Goal: Transaction & Acquisition: Purchase product/service

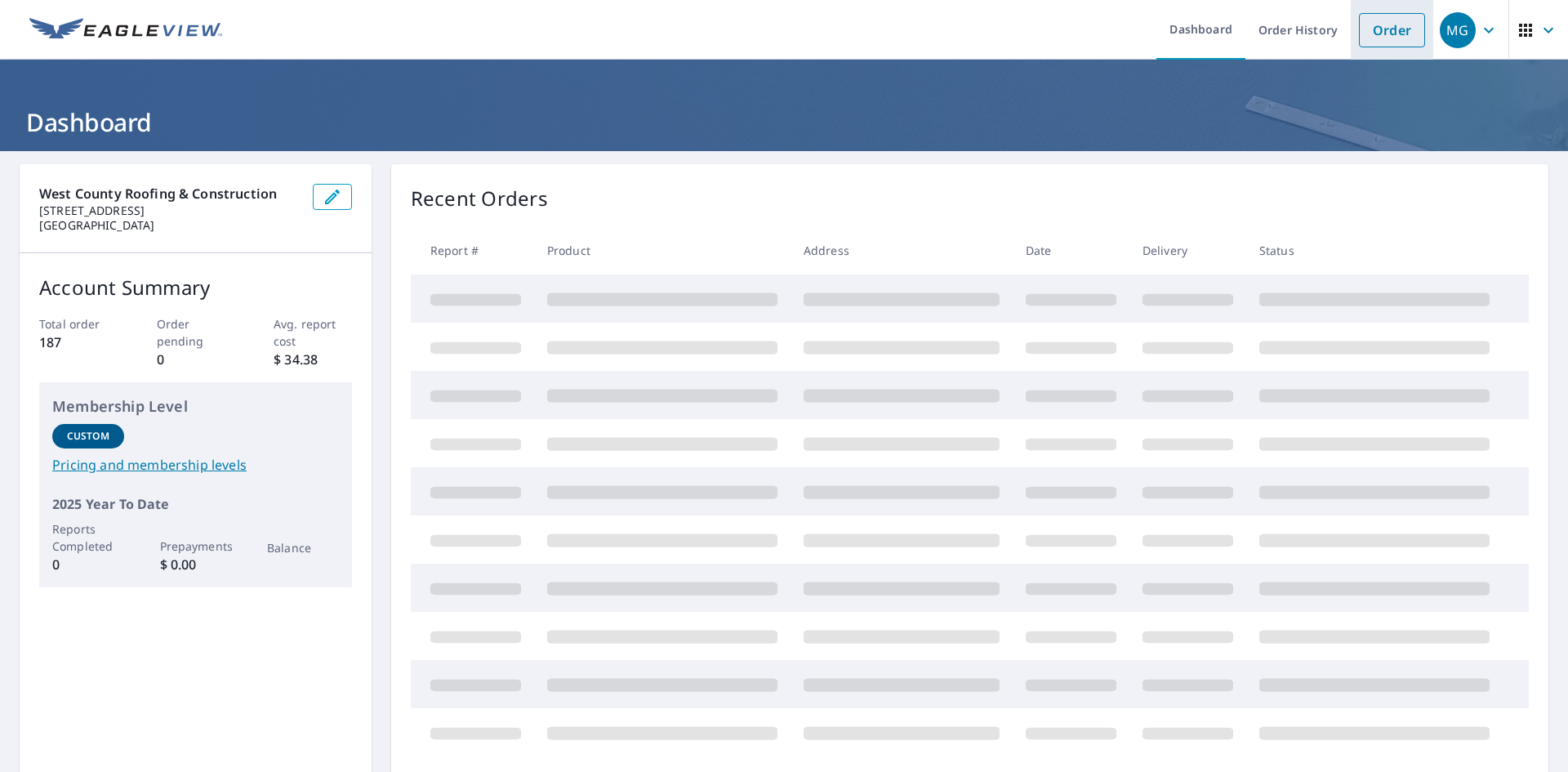
click at [1365, 25] on link "Order" at bounding box center [1392, 30] width 66 height 34
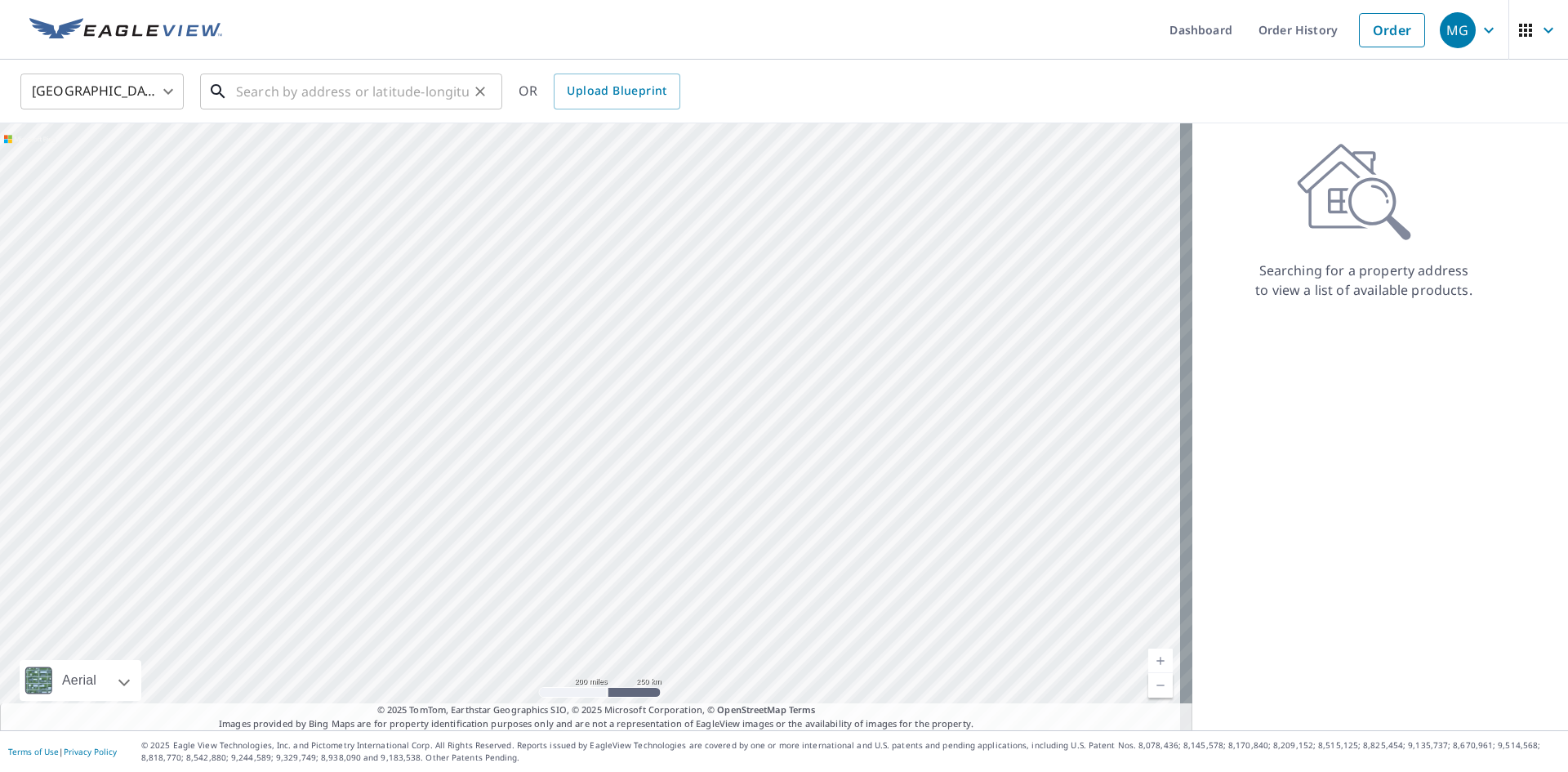
click at [405, 90] on input "text" at bounding box center [352, 92] width 233 height 45
paste input "[STREET_ADDRESS][PERSON_NAME][PERSON_NAME]"
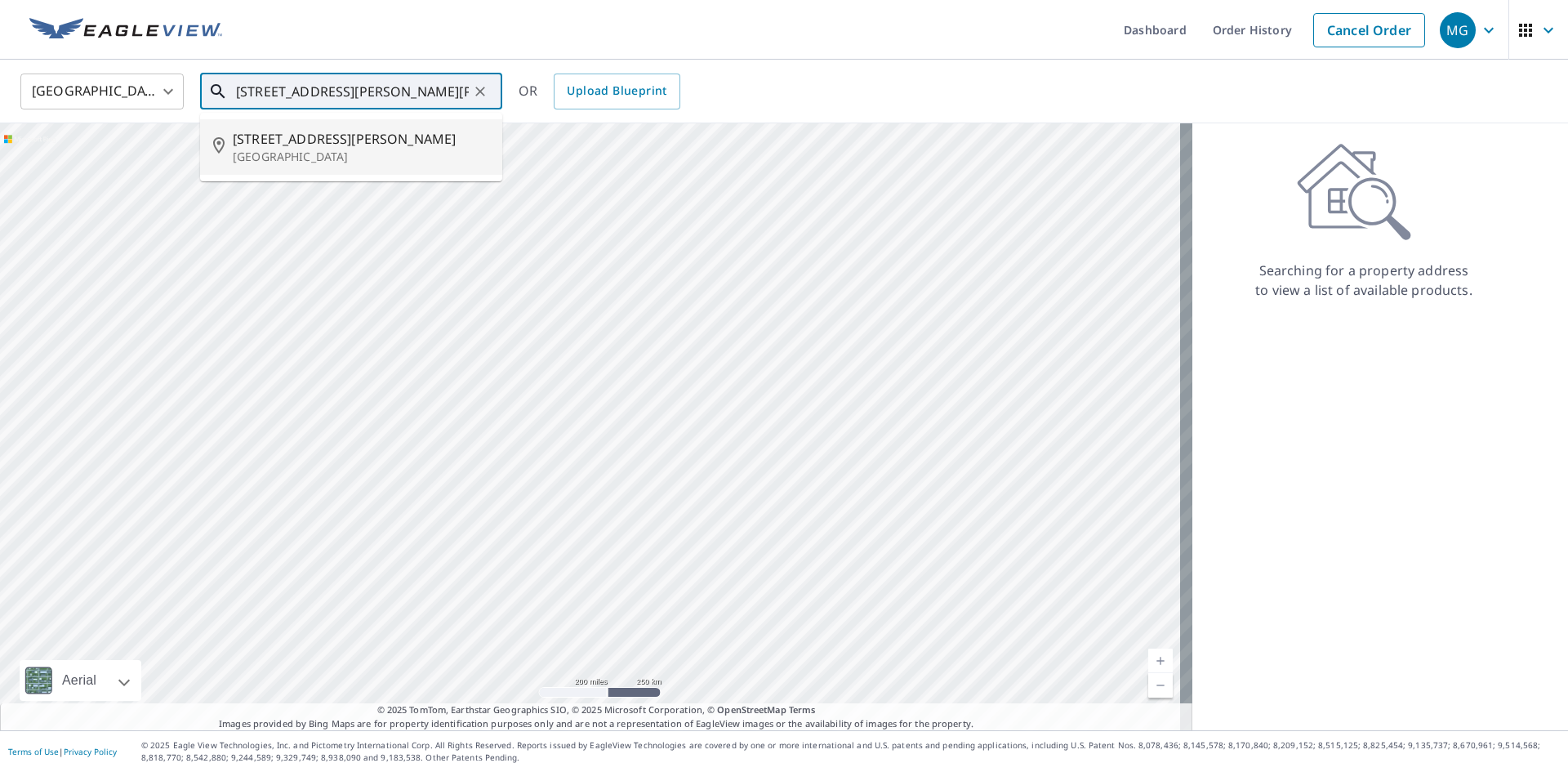
click at [404, 140] on span "[STREET_ADDRESS][PERSON_NAME]" at bounding box center [360, 139] width 256 height 19
type input "[STREET_ADDRESS][PERSON_NAME]"
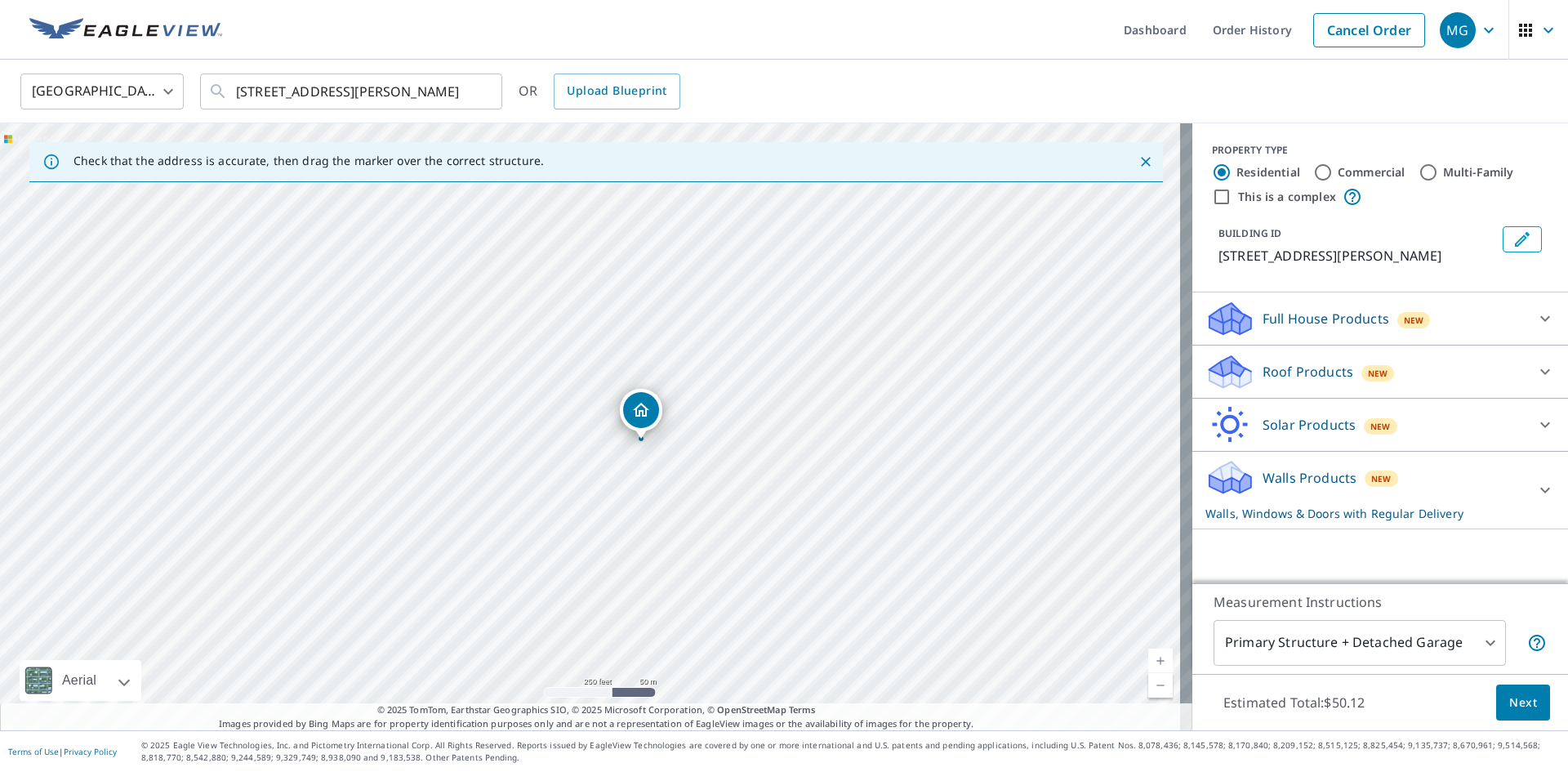
click at [1277, 312] on p "Full House Products" at bounding box center [1325, 318] width 127 height 19
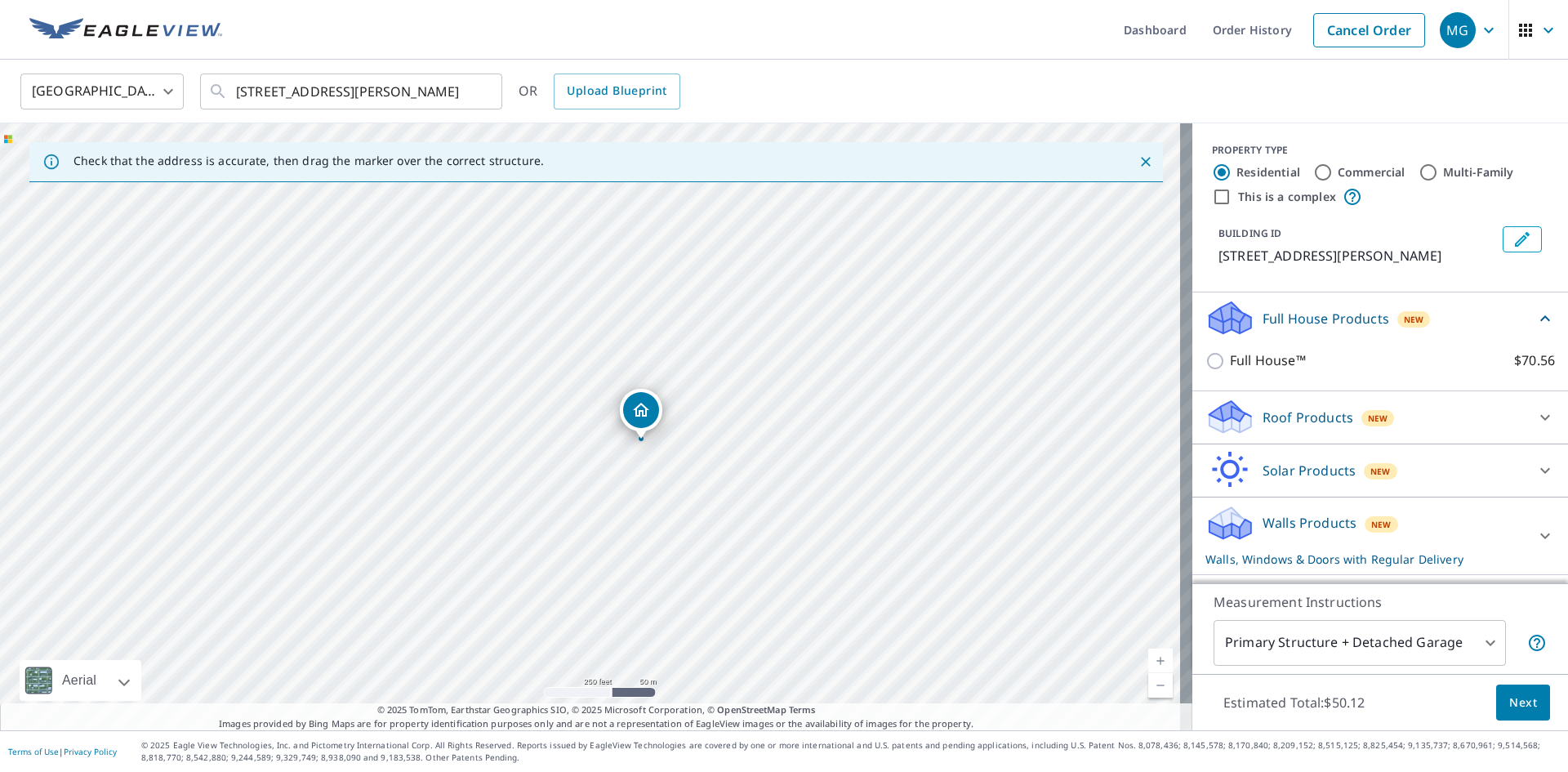
click at [1268, 407] on div "Roof Products New" at bounding box center [1365, 418] width 320 height 39
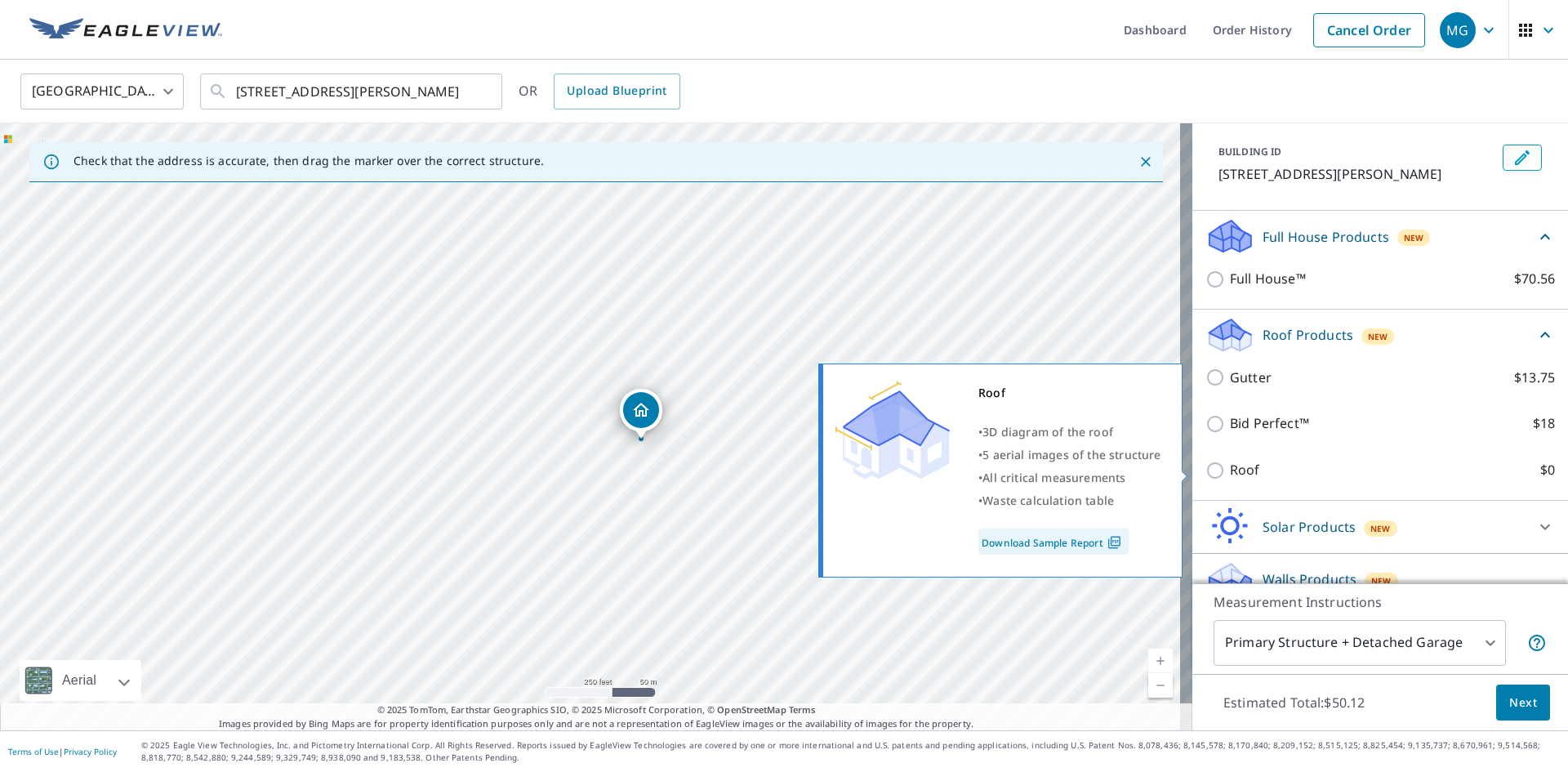
drag, startPoint x: 1223, startPoint y: 462, endPoint x: 1230, endPoint y: 461, distance: 7.1
click at [1230, 464] on p "Roof" at bounding box center [1245, 470] width 30 height 20
click at [1223, 464] on input "Roof $0" at bounding box center [1217, 470] width 24 height 19
checkbox input "true"
type input "3"
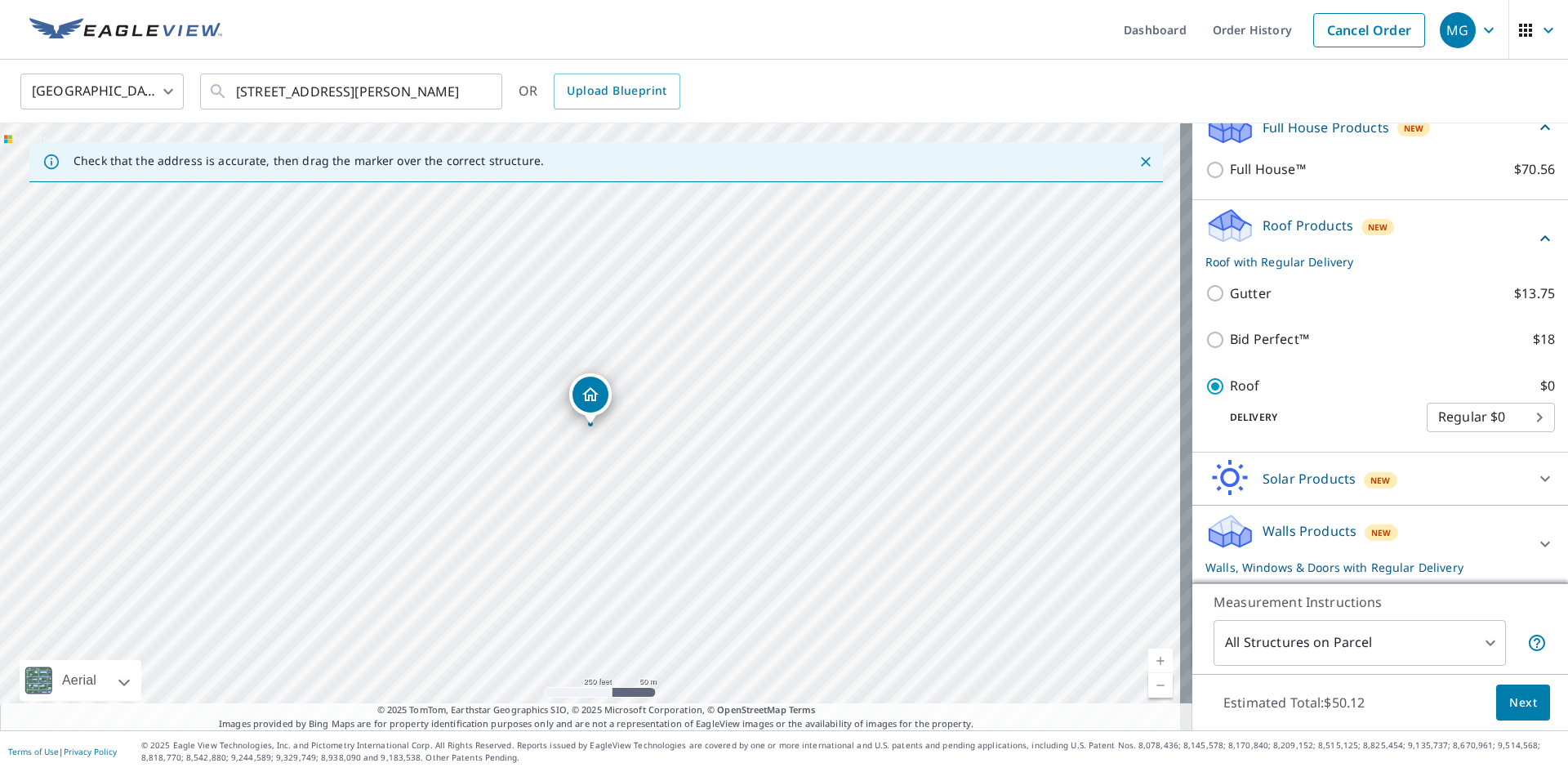
click at [1277, 531] on p "Walls Products" at bounding box center [1309, 530] width 94 height 19
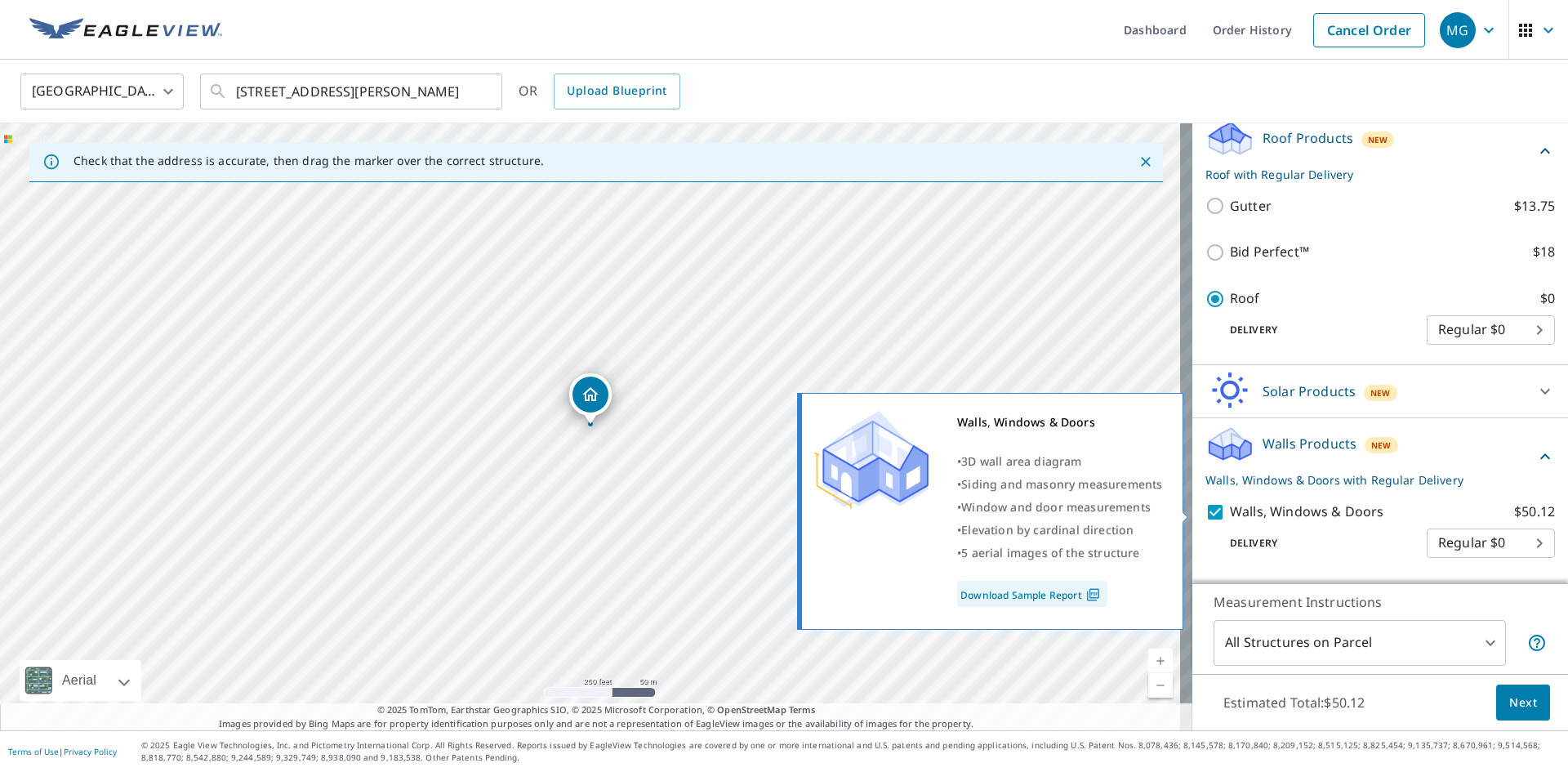
scroll to position [276, 0]
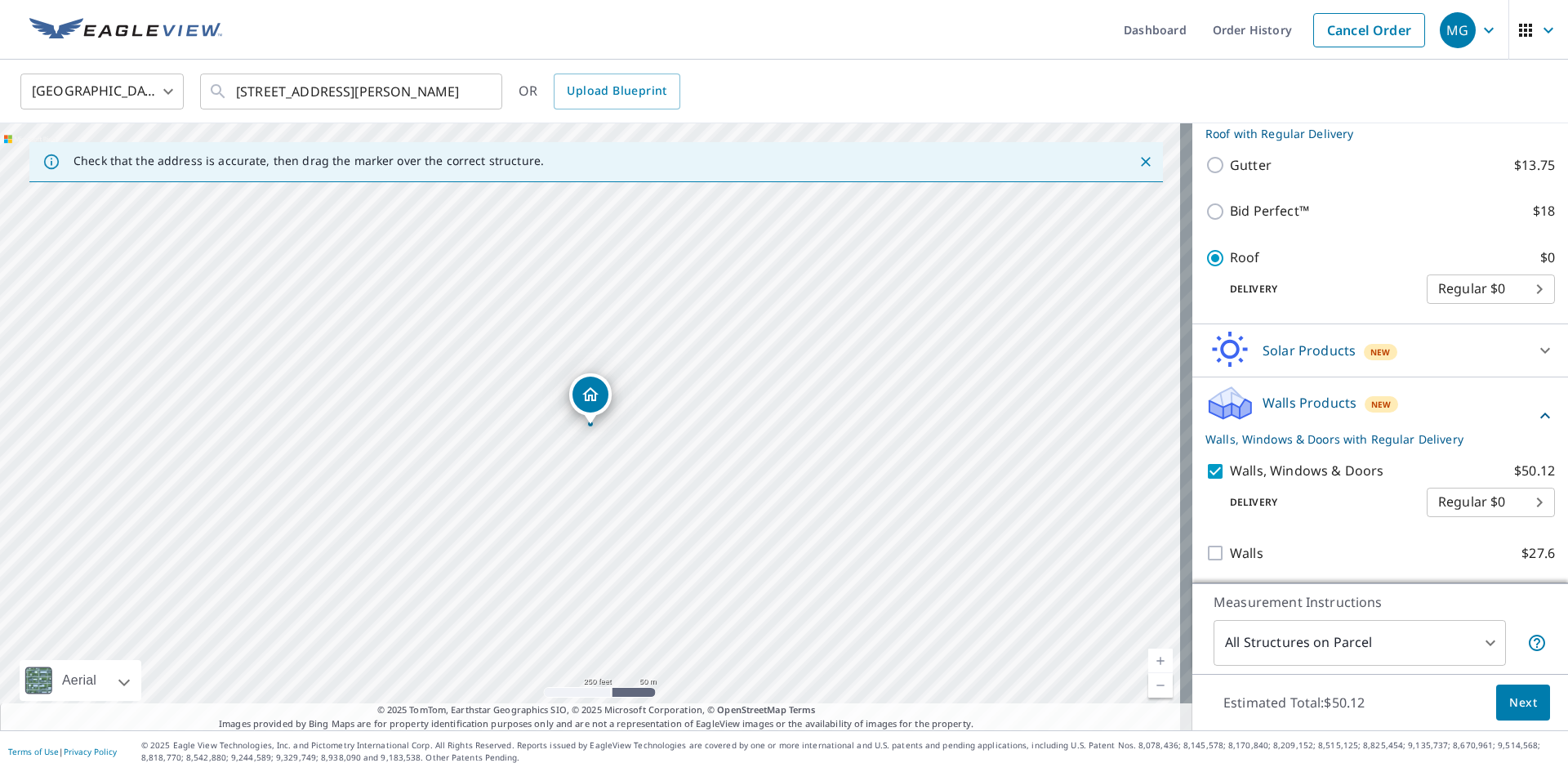
click at [1205, 466] on input "Walls, Windows & Doors $50.12" at bounding box center [1217, 470] width 24 height 19
checkbox input "false"
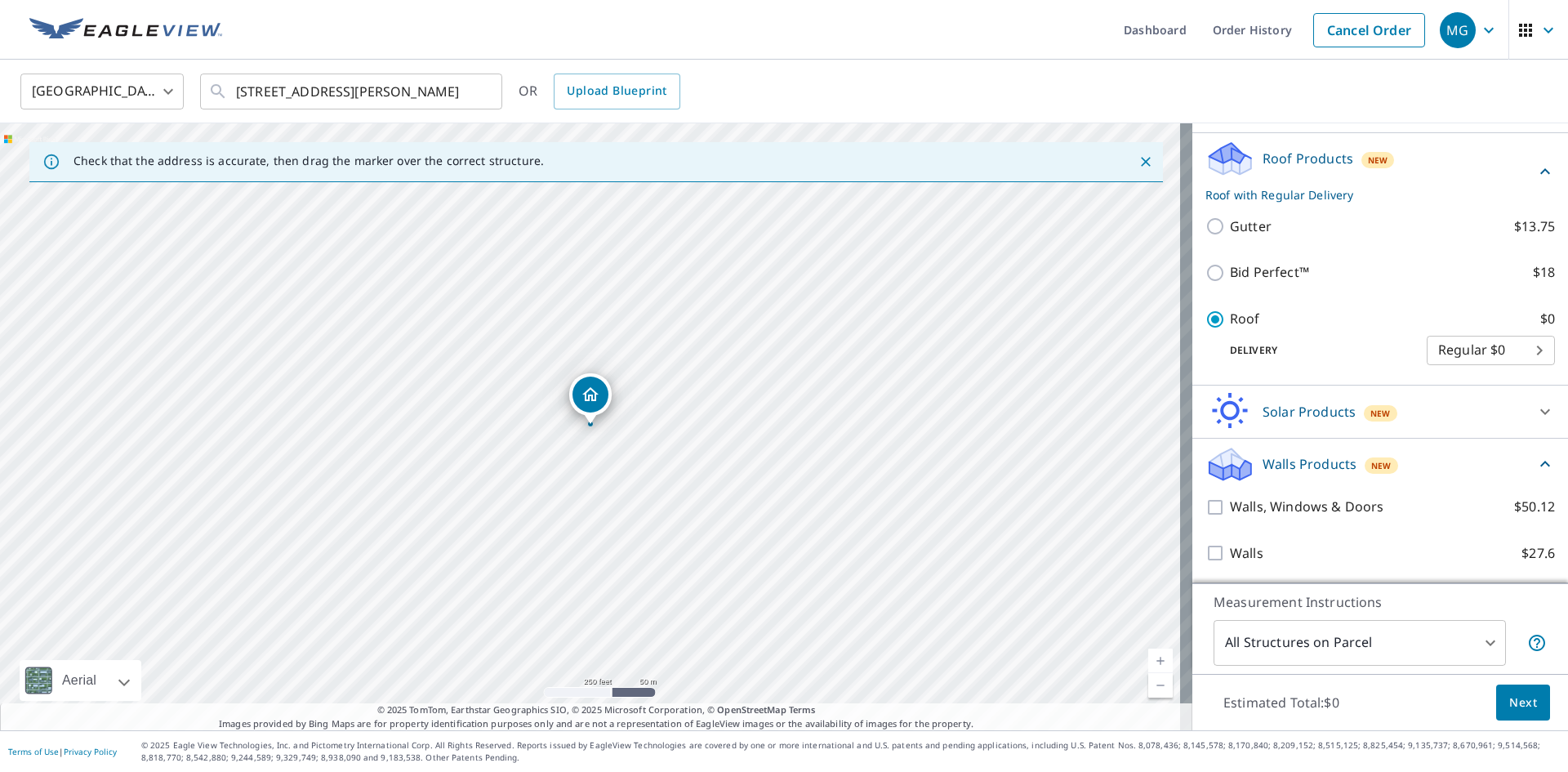
scroll to position [214, 0]
click at [1509, 693] on span "Next" at bounding box center [1523, 703] width 28 height 20
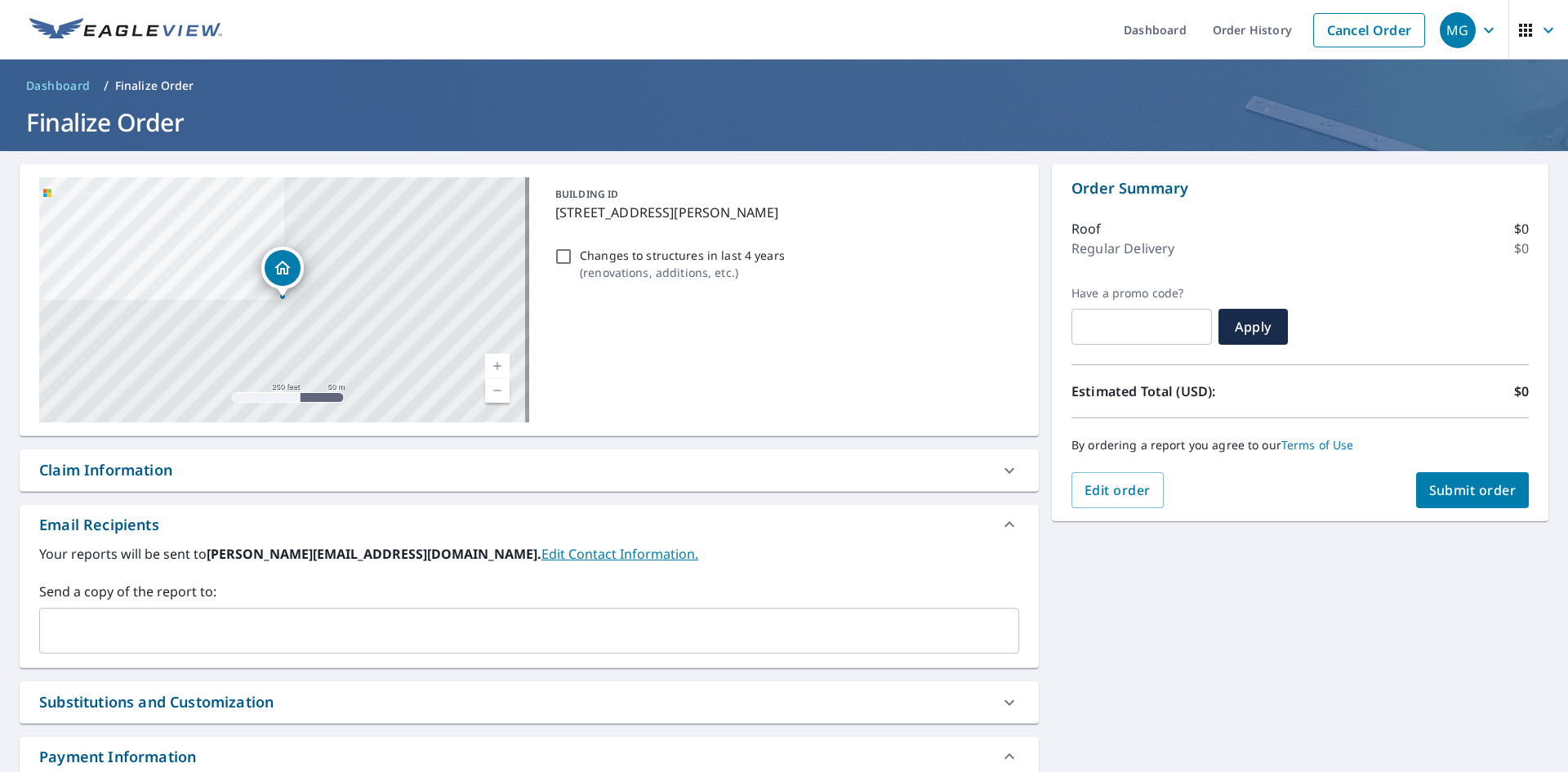
click at [100, 599] on label "Send a copy of the report to:" at bounding box center [529, 591] width 980 height 19
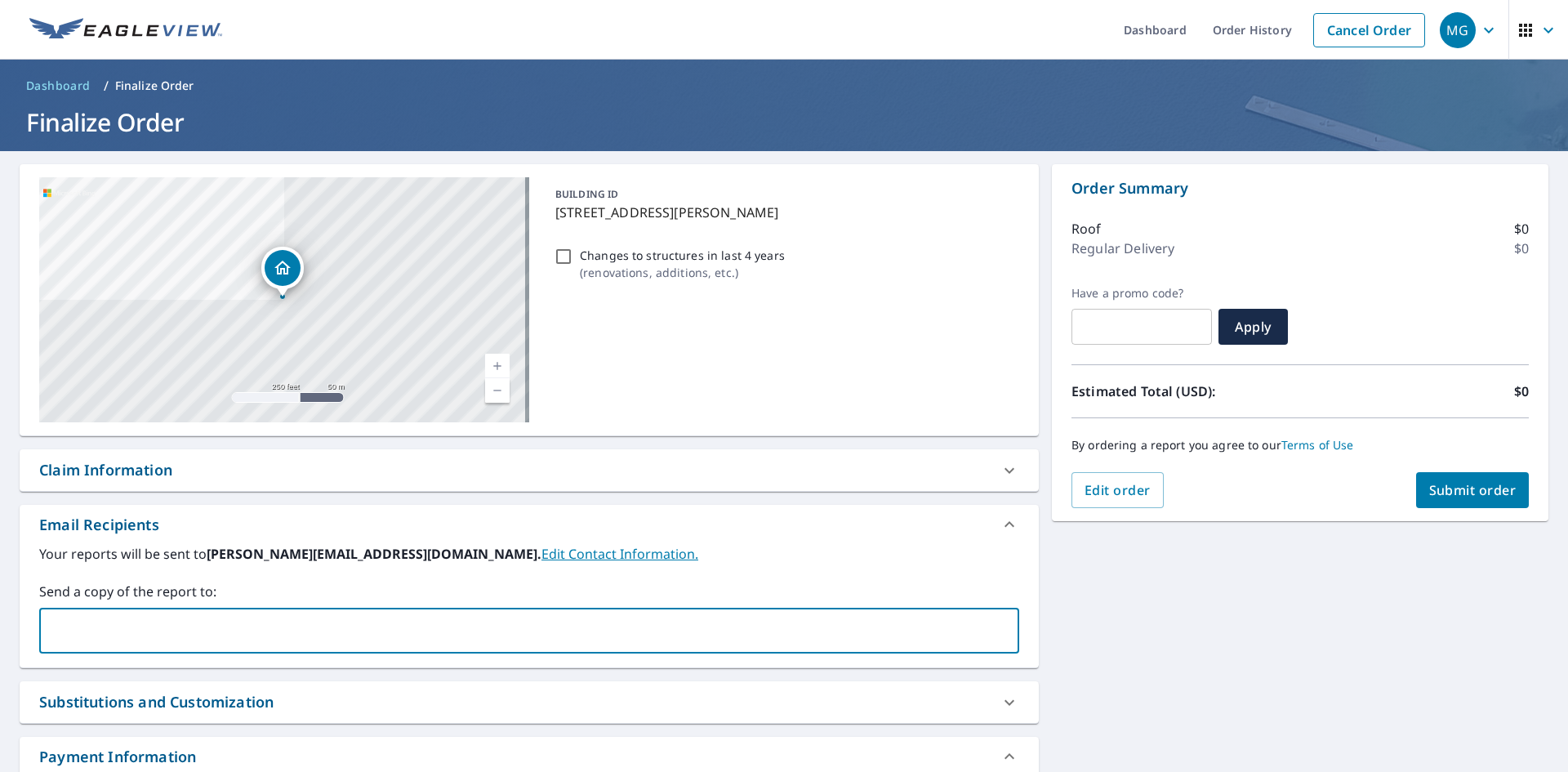
click at [106, 621] on input "text" at bounding box center [517, 630] width 941 height 31
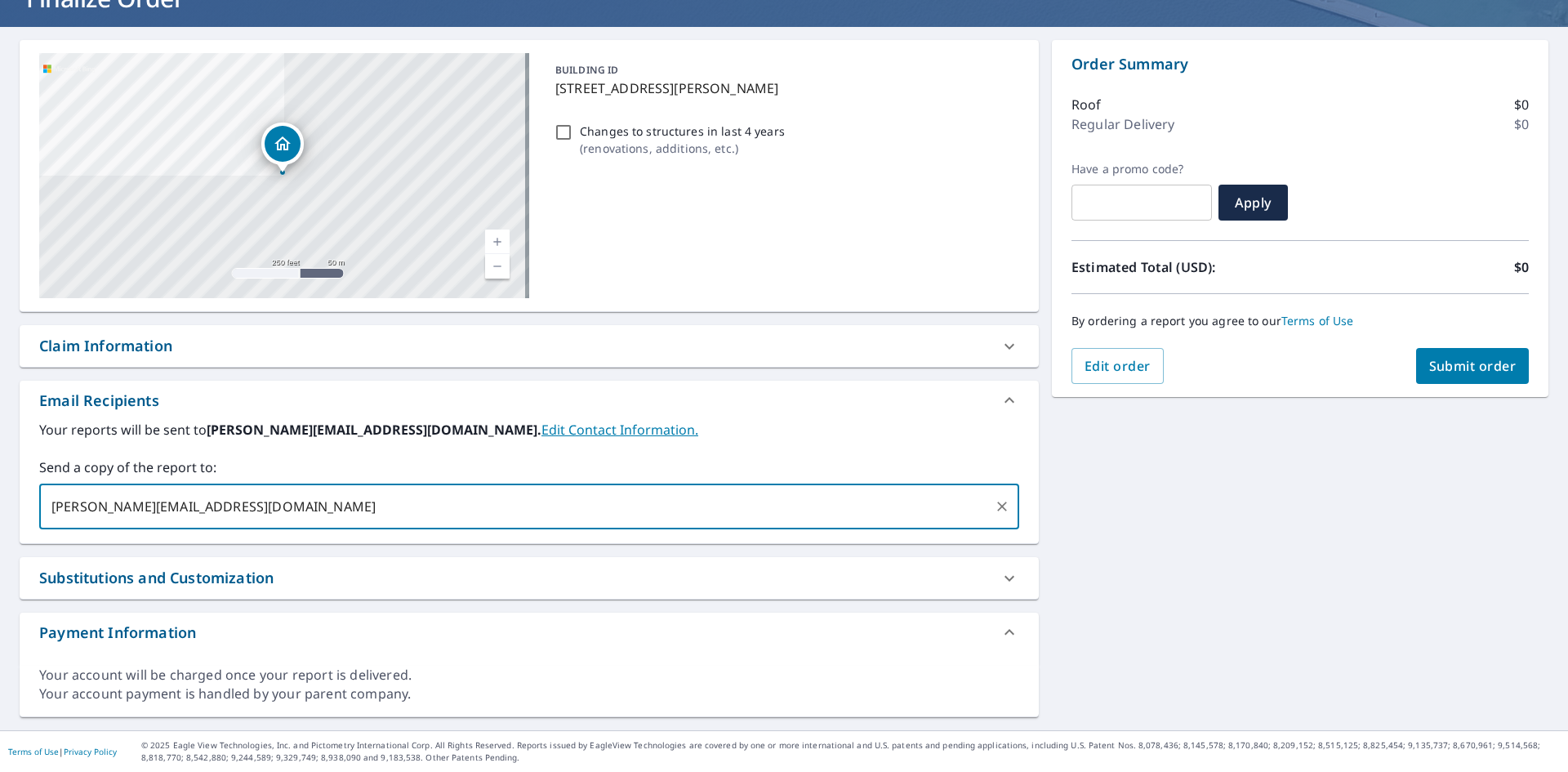
type input "[PERSON_NAME][EMAIL_ADDRESS][DOMAIN_NAME]"
click at [1455, 372] on span "Submit order" at bounding box center [1473, 365] width 87 height 18
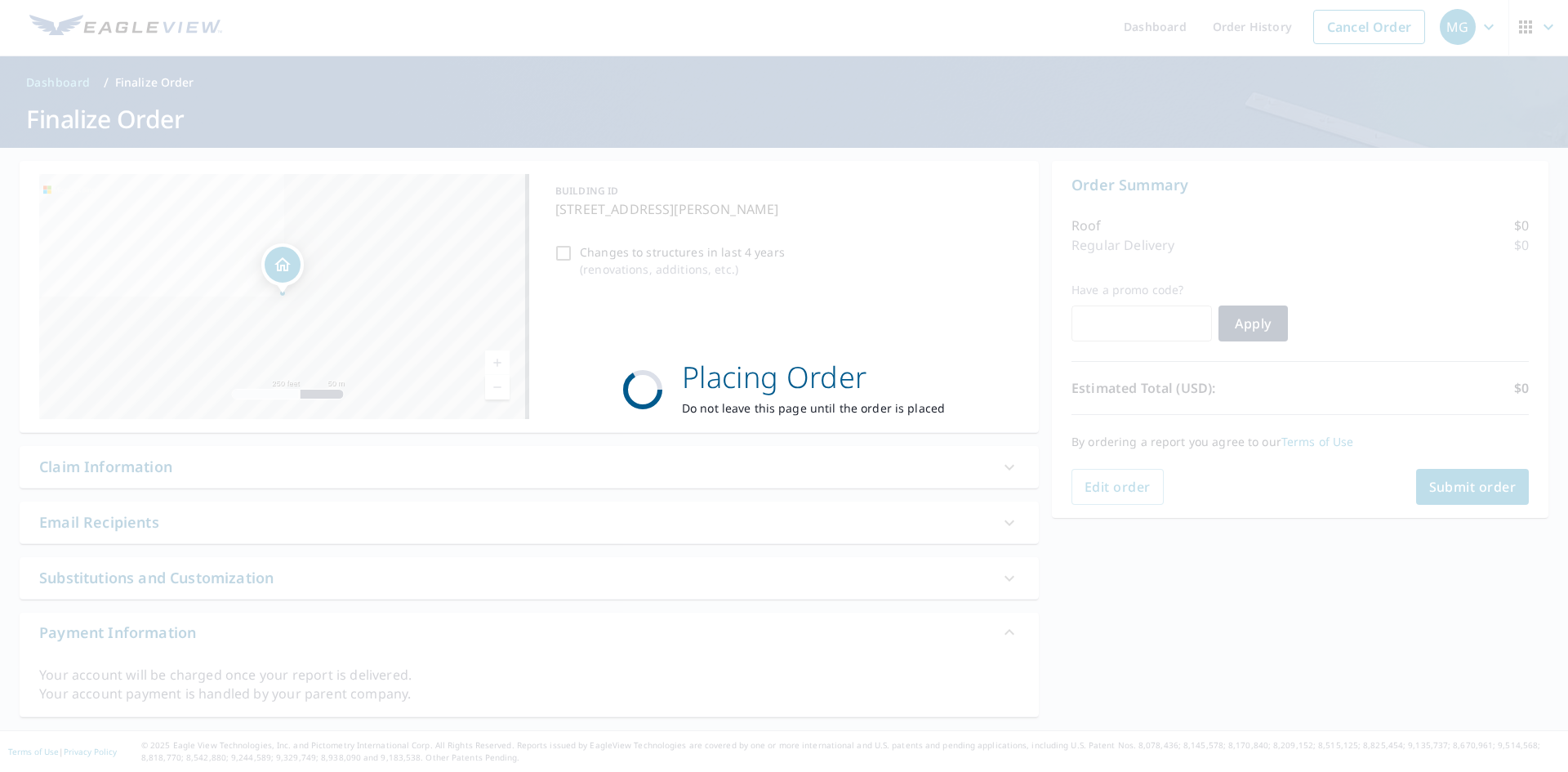
scroll to position [3, 0]
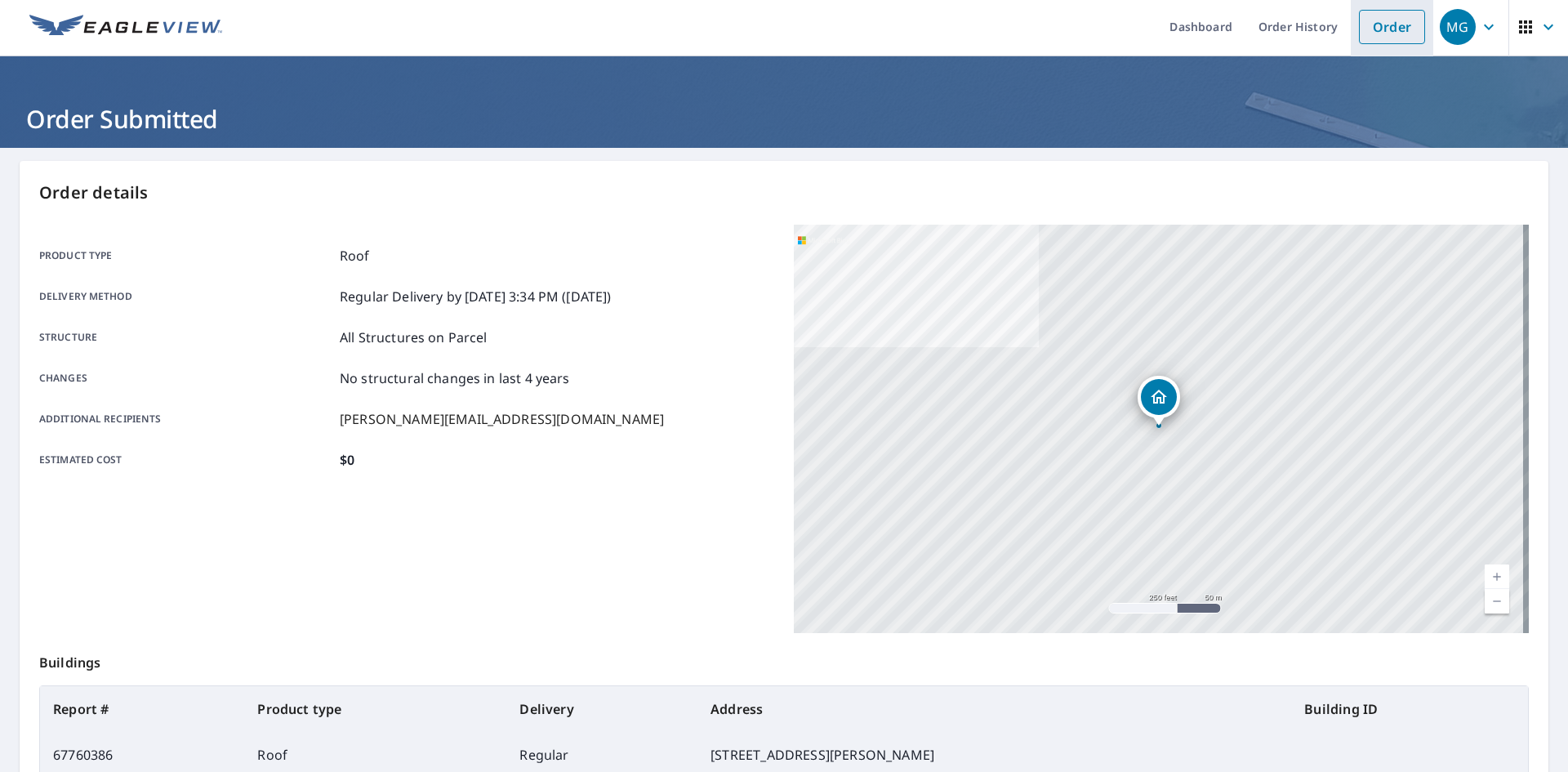
click at [1361, 20] on link "Order" at bounding box center [1392, 27] width 66 height 34
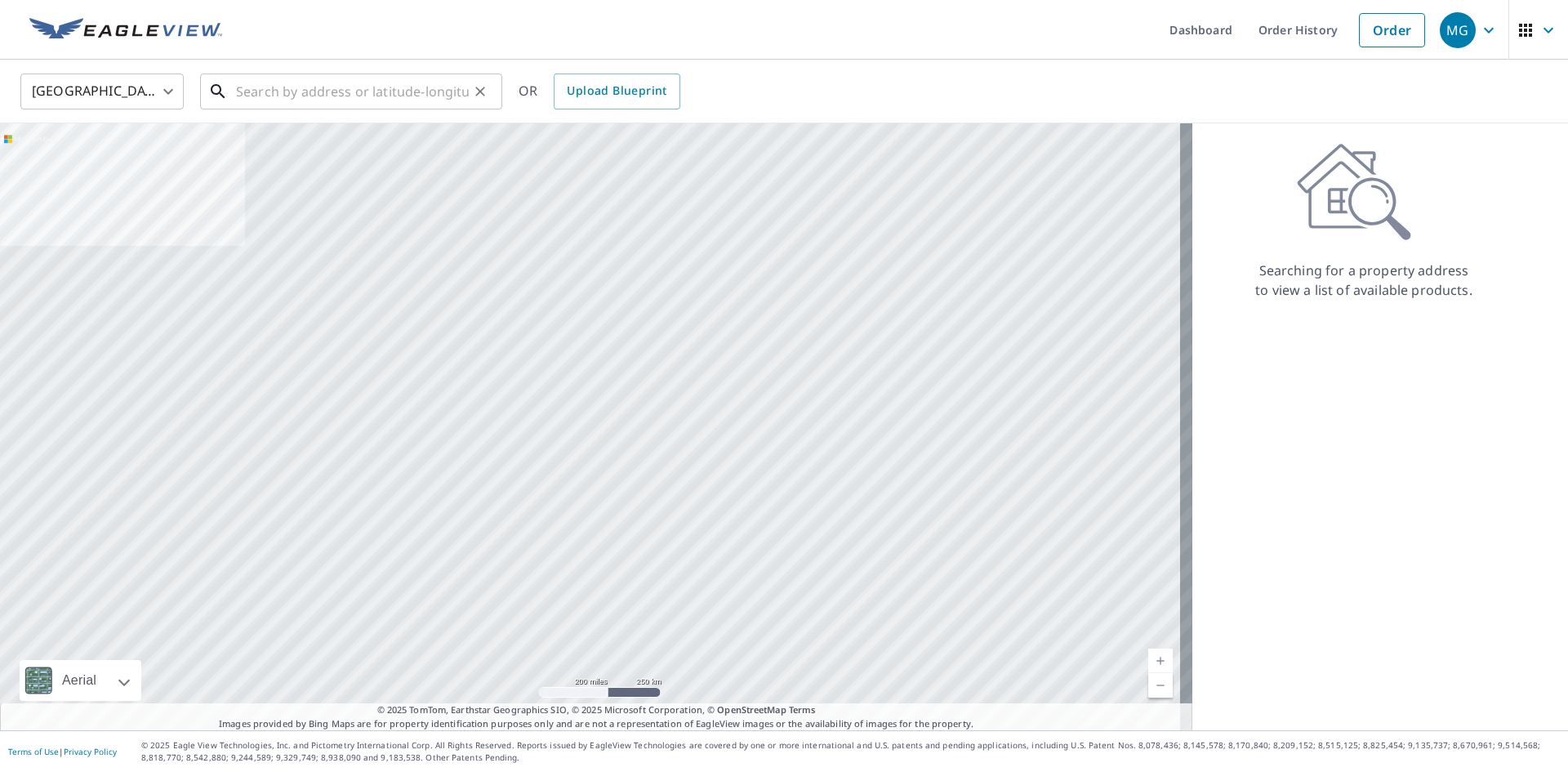
click at [297, 105] on input "text" at bounding box center [352, 92] width 233 height 45
paste input "[STREET_ADDRESS]"
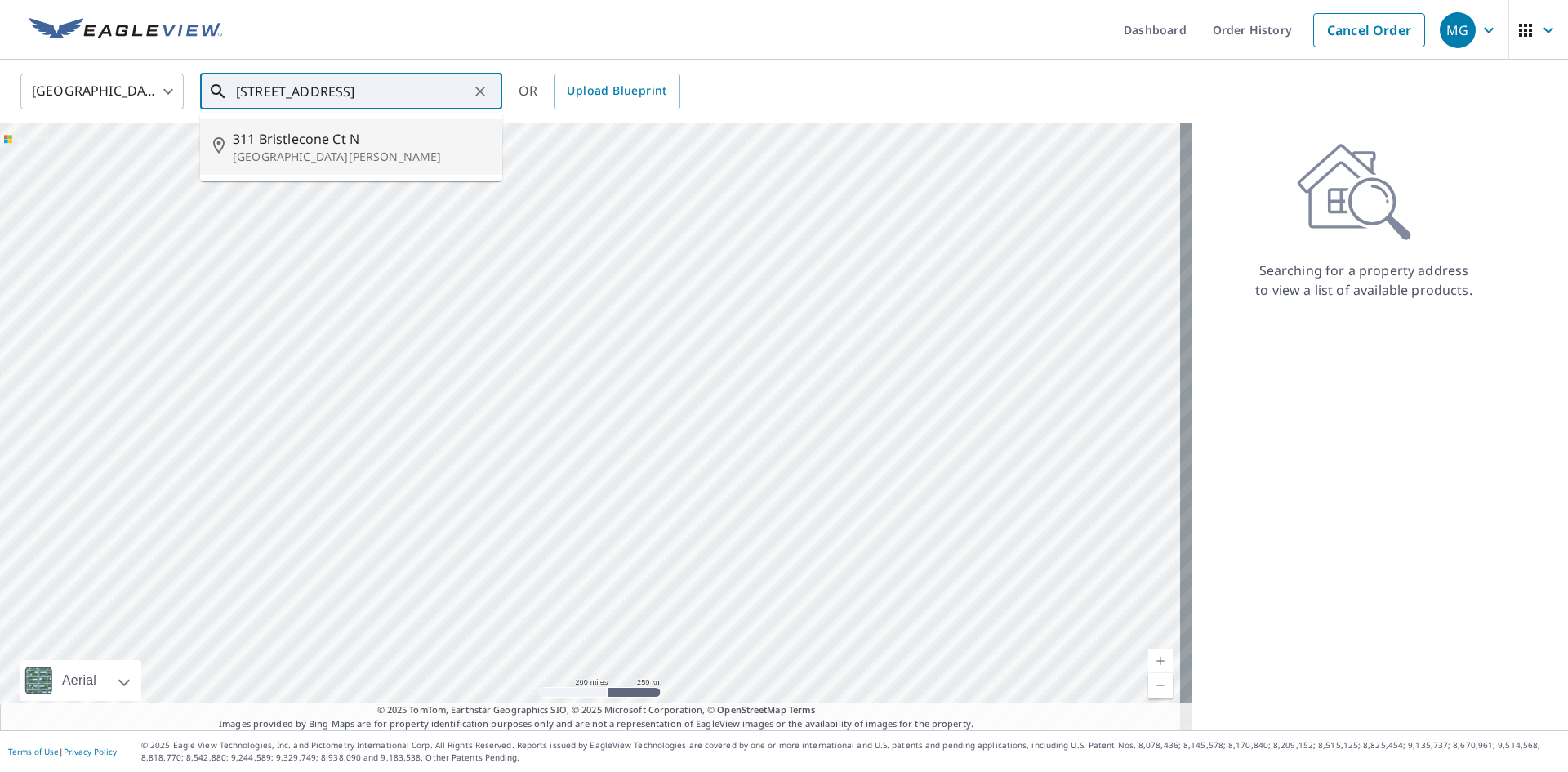
click at [321, 155] on p "[GEOGRAPHIC_DATA][PERSON_NAME]" at bounding box center [360, 156] width 256 height 16
type input "[STREET_ADDRESS][PERSON_NAME]"
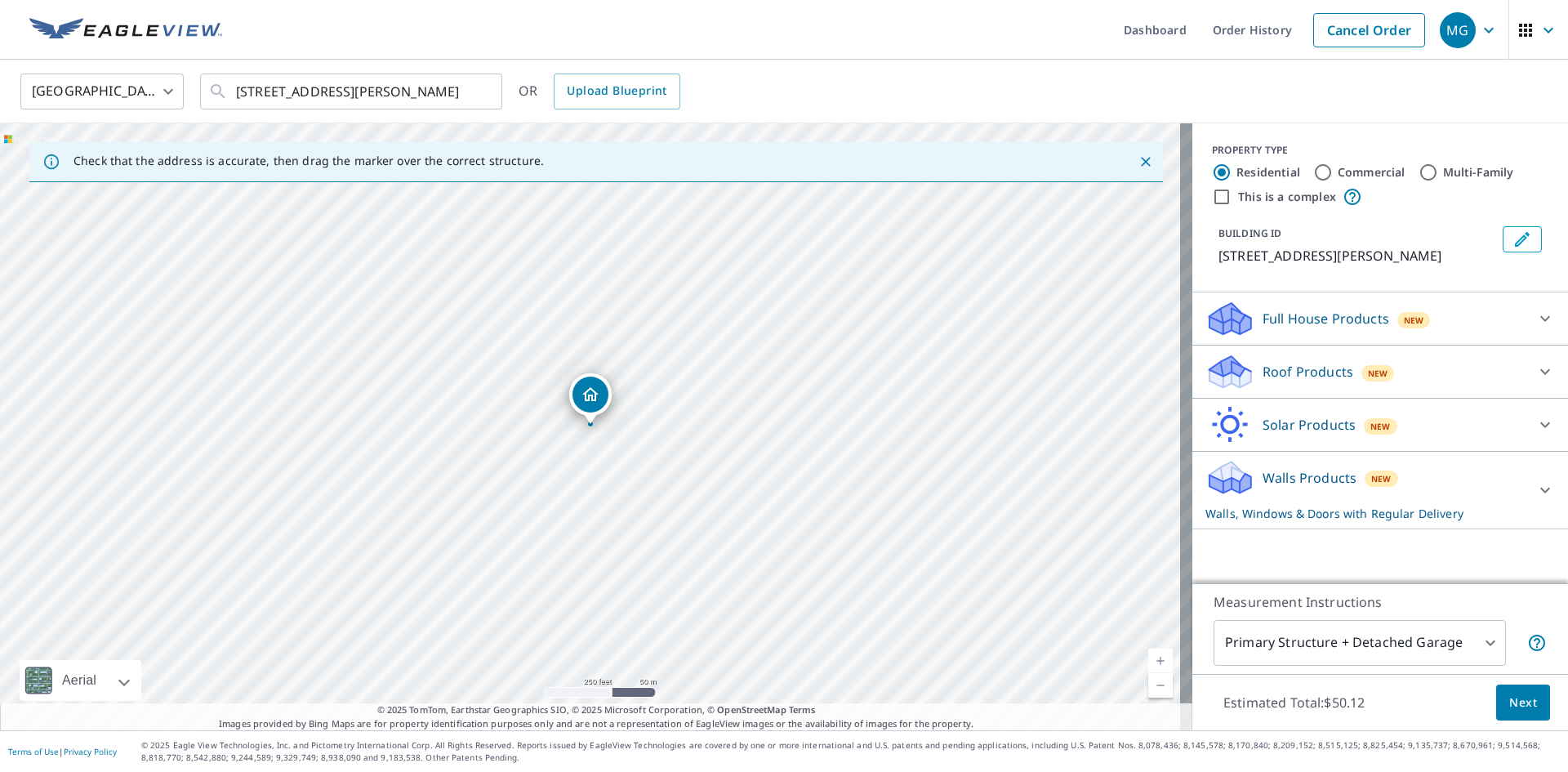
click at [1321, 328] on p "Full House Products" at bounding box center [1325, 318] width 127 height 19
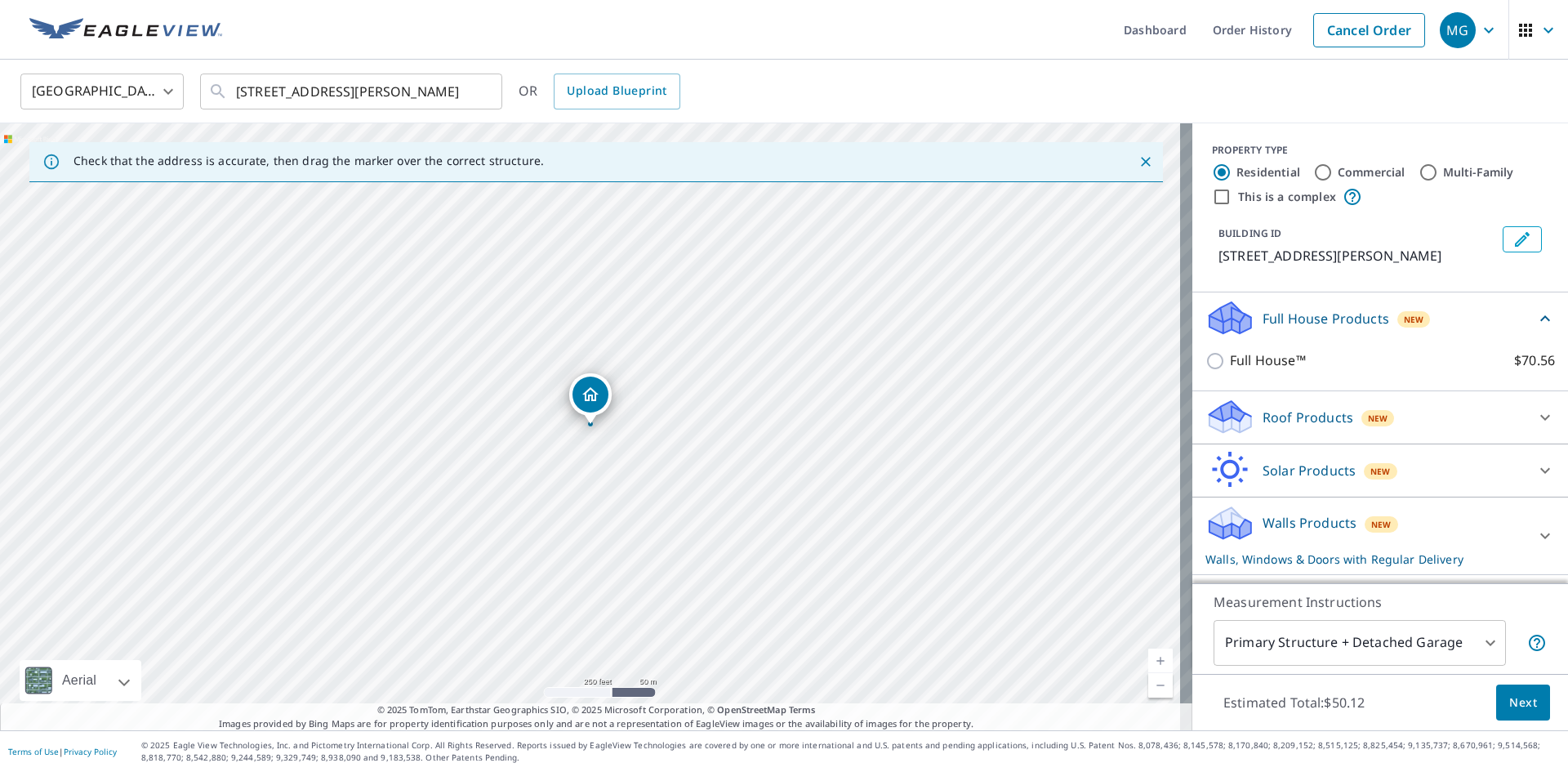
scroll to position [12, 0]
click at [1319, 530] on p "Walls Products" at bounding box center [1309, 523] width 94 height 19
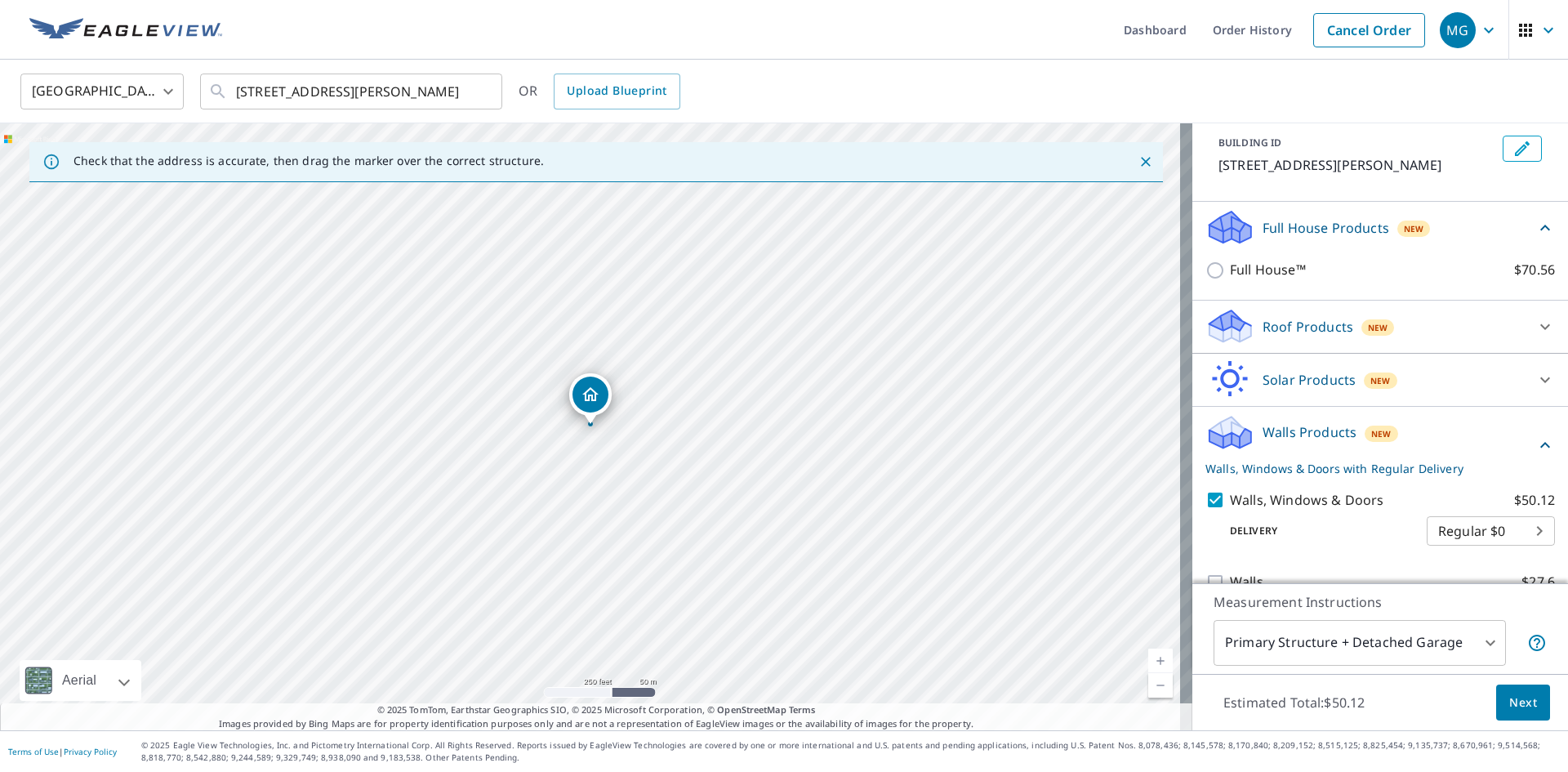
scroll to position [93, 0]
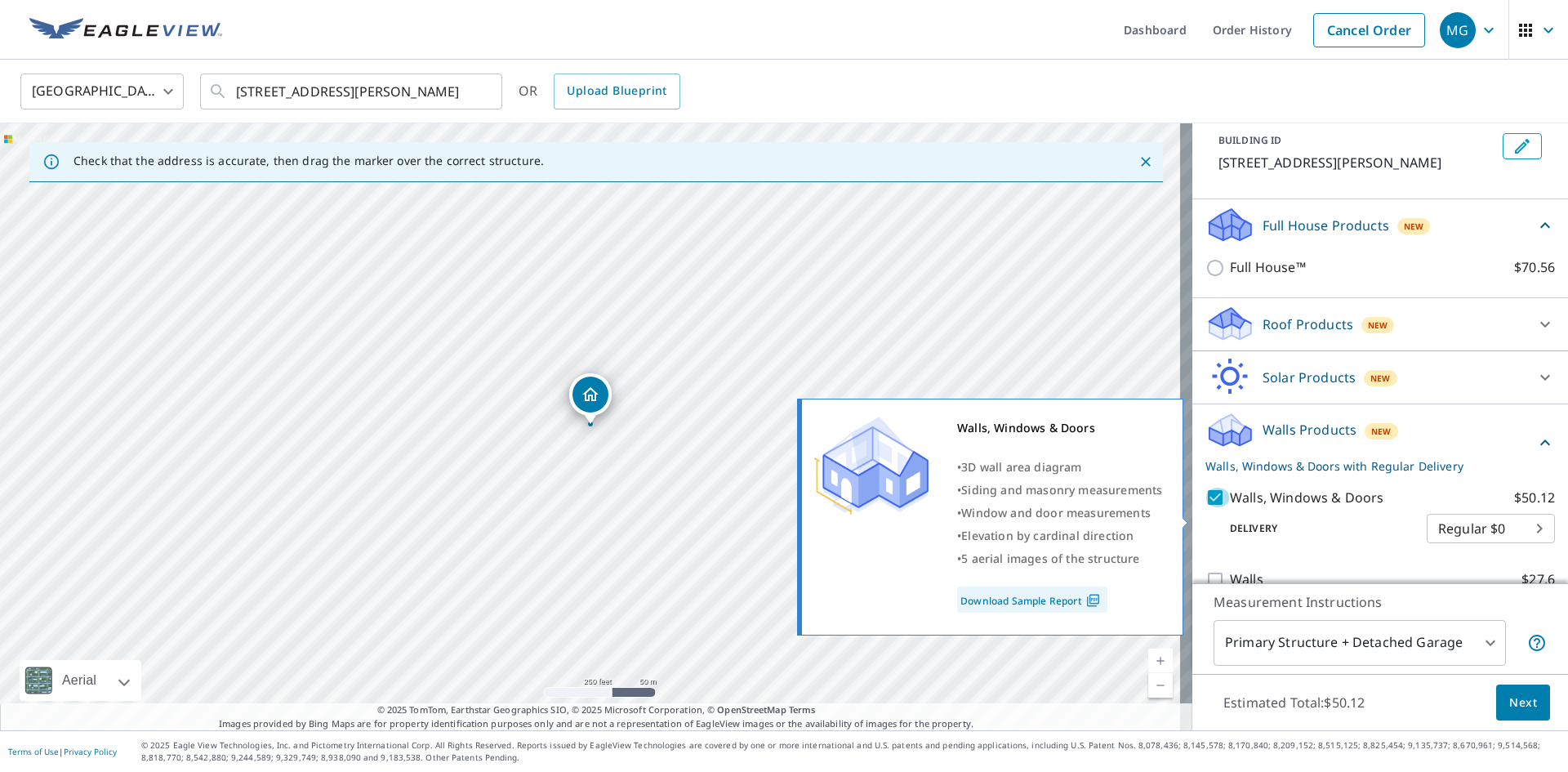
click at [1205, 507] on input "Walls, Windows & Doors $50.12" at bounding box center [1217, 497] width 24 height 19
checkbox input "false"
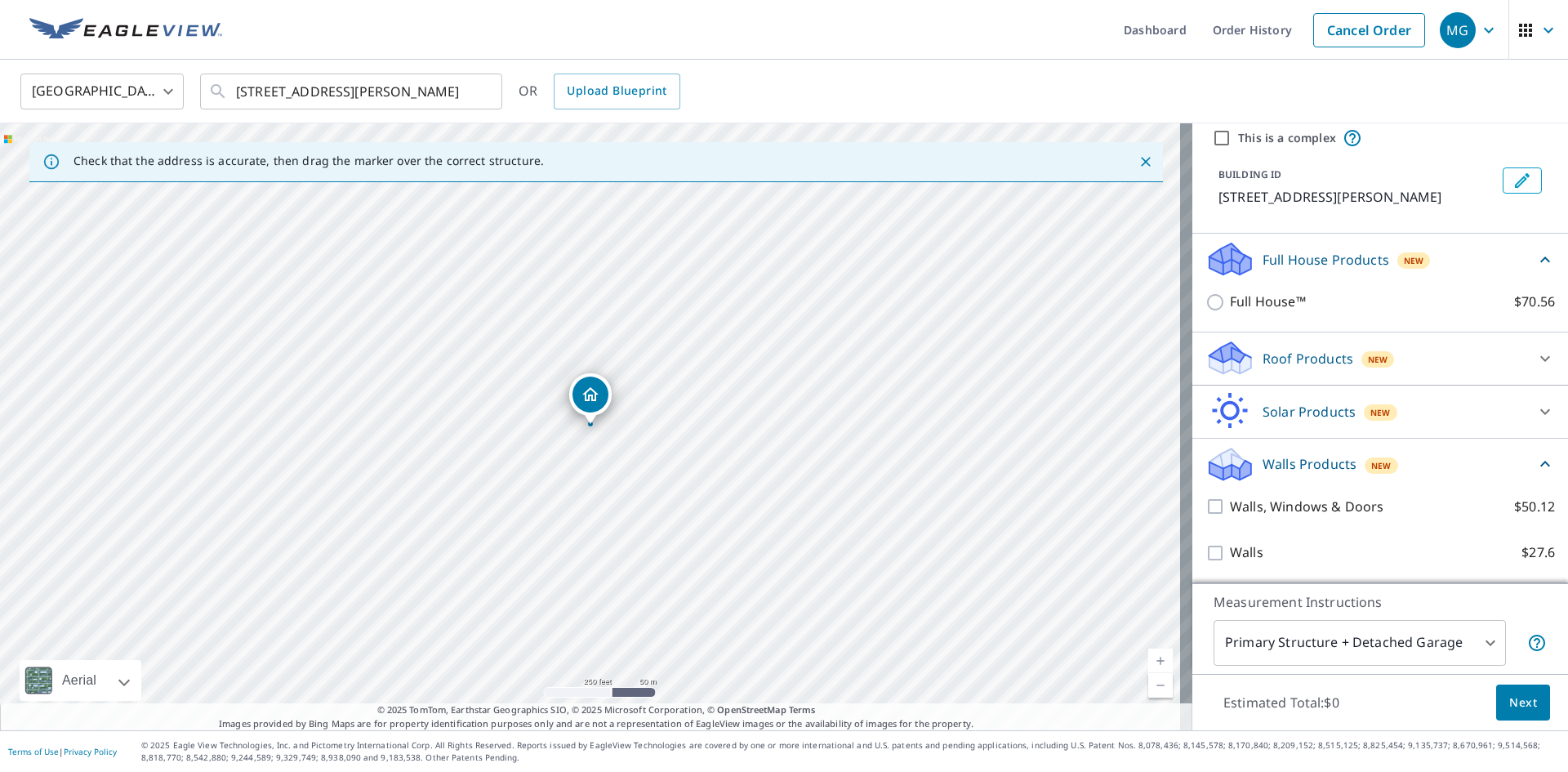
click at [1322, 358] on p "Roof Products" at bounding box center [1308, 358] width 91 height 19
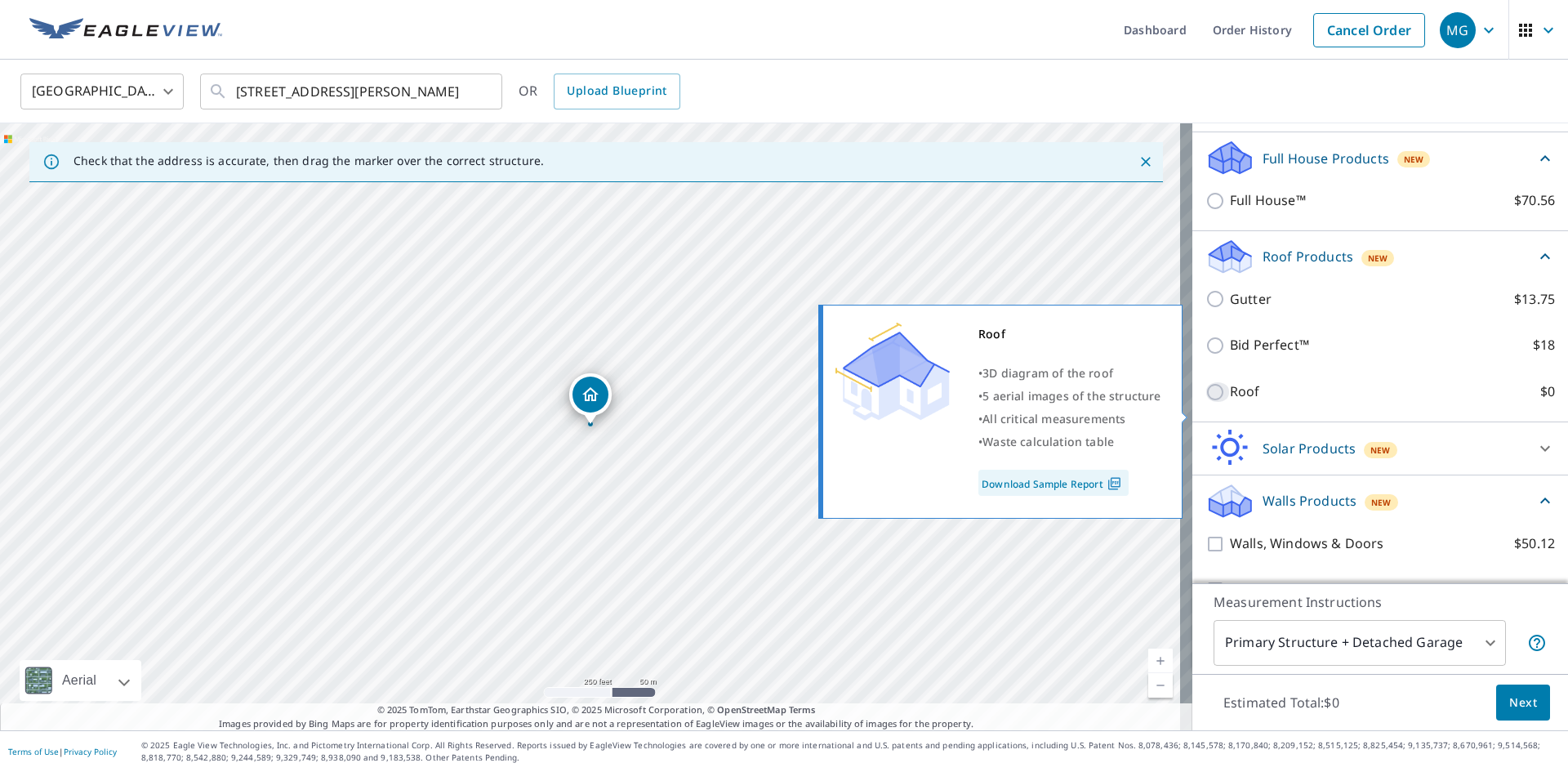
click at [1207, 402] on input "Roof $0" at bounding box center [1217, 391] width 24 height 19
checkbox input "true"
type input "3"
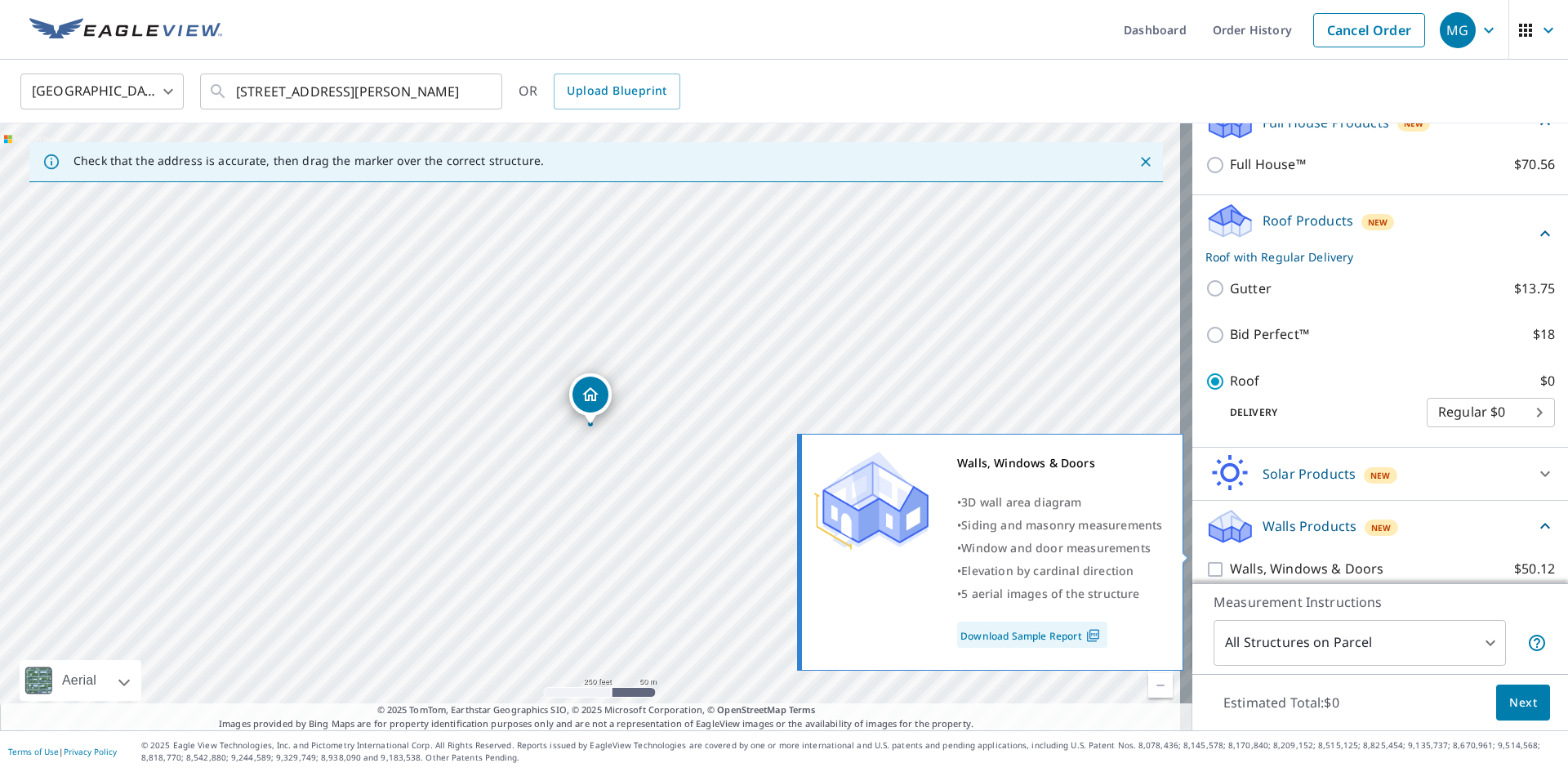
scroll to position [234, 0]
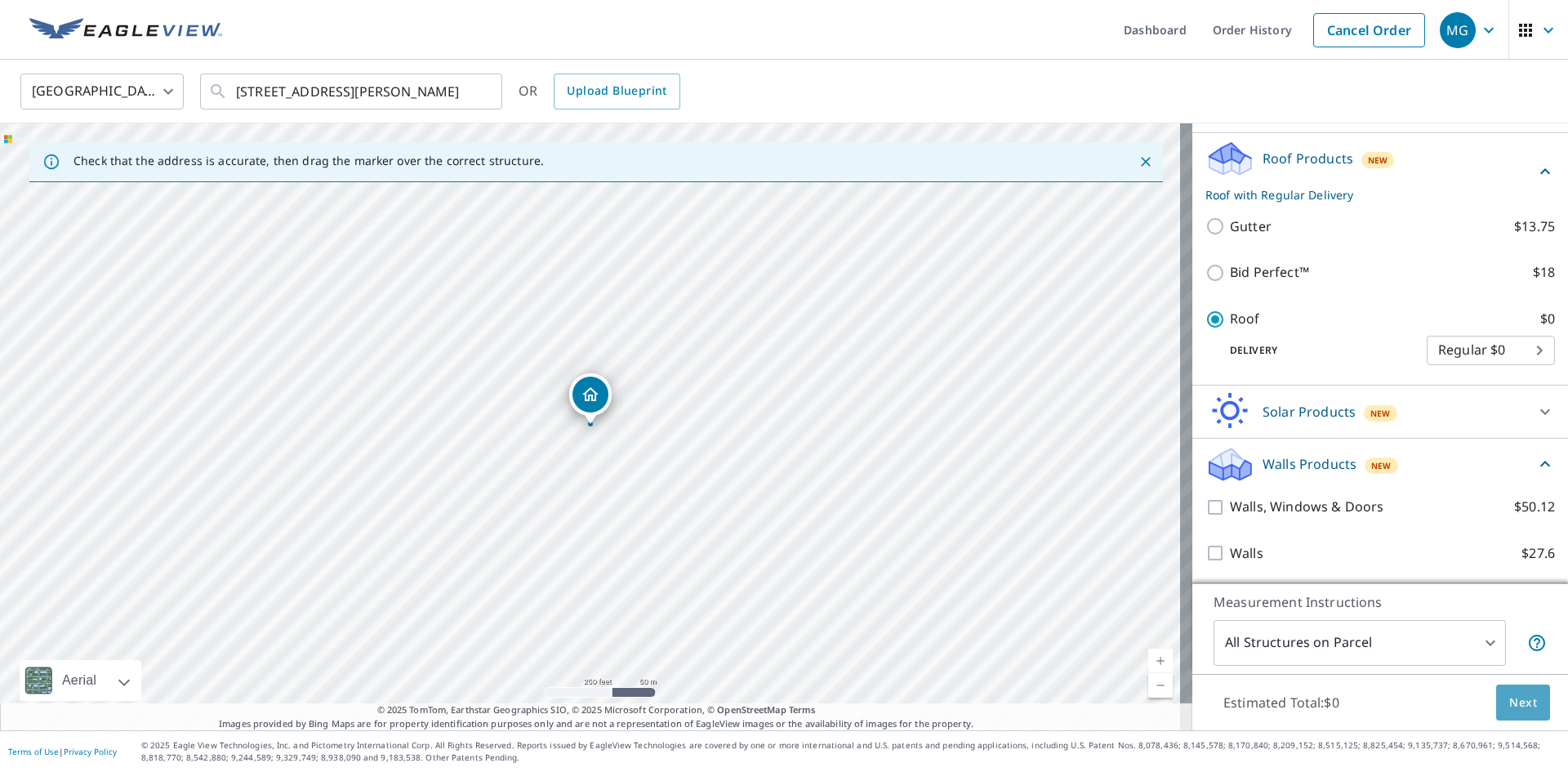
click at [1496, 697] on button "Next" at bounding box center [1523, 703] width 54 height 37
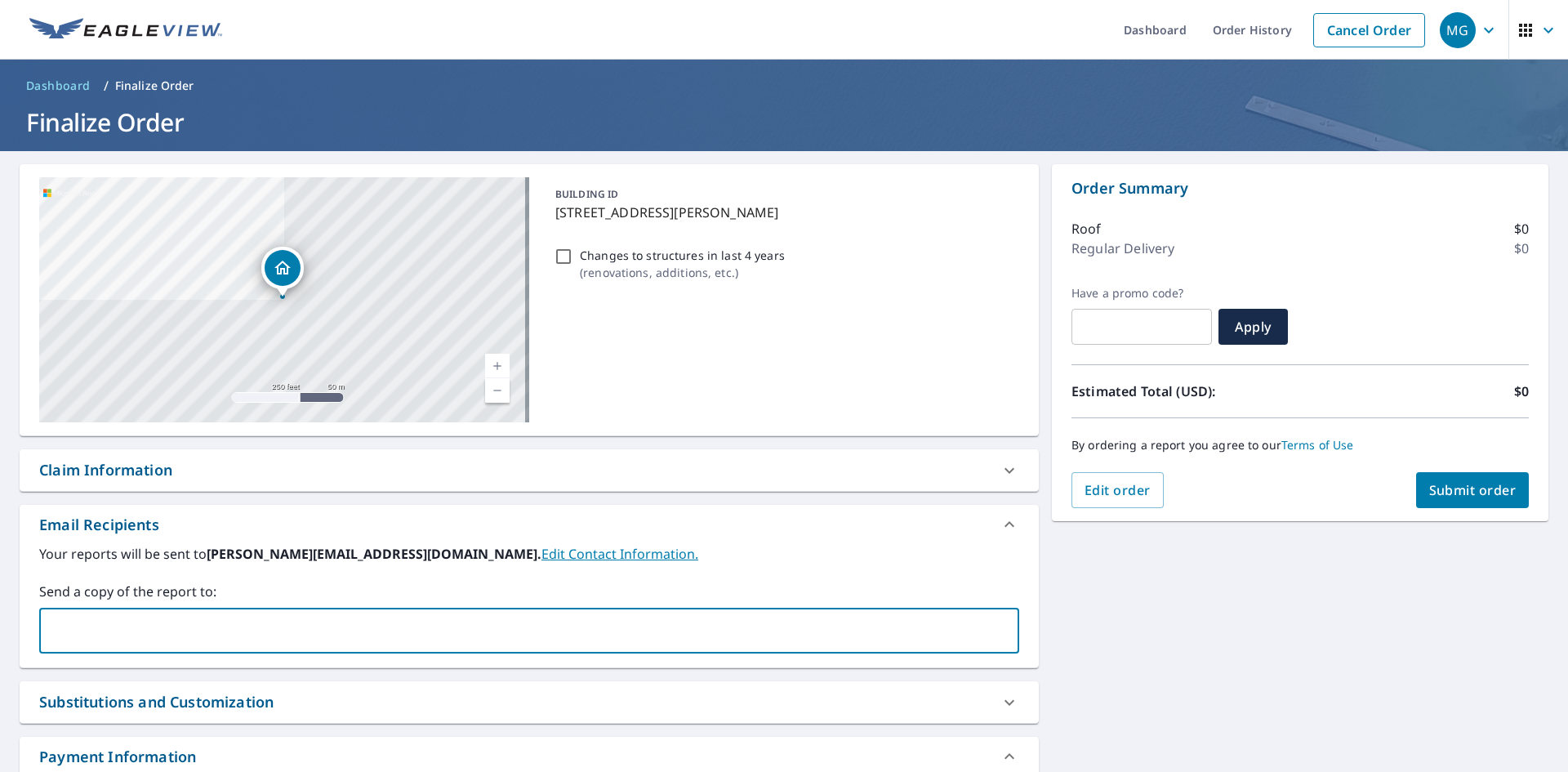
click at [327, 623] on input "text" at bounding box center [517, 630] width 941 height 31
type input "[PERSON_NAME][EMAIL_ADDRESS][DOMAIN_NAME]"
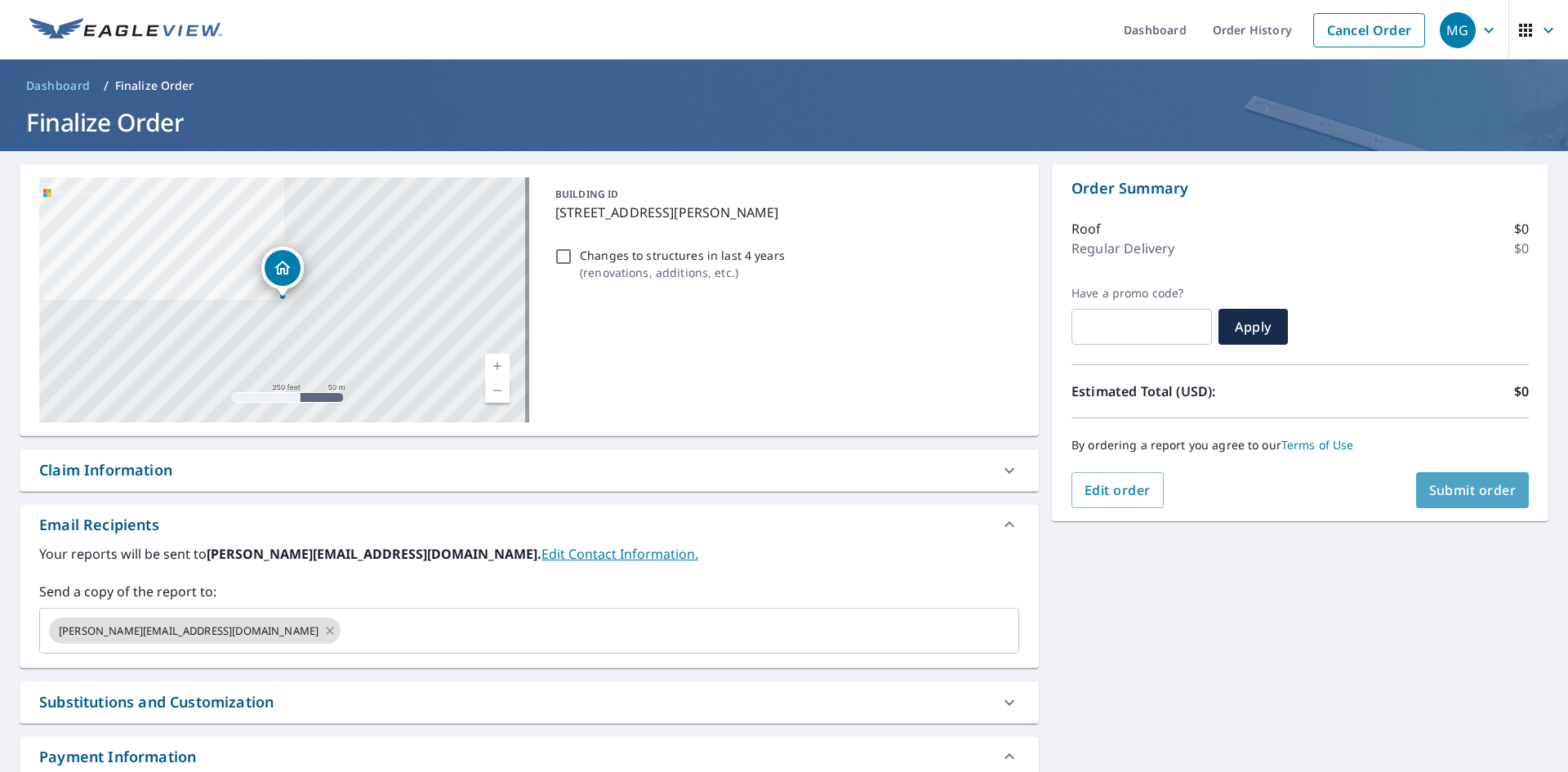
click at [1508, 499] on button "Submit order" at bounding box center [1472, 490] width 113 height 36
